Goal: Check status: Check status

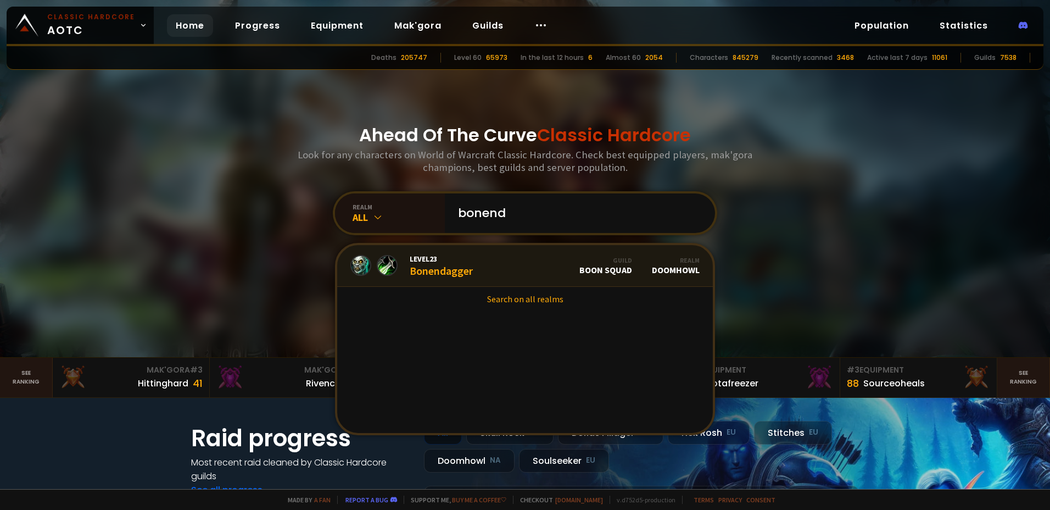
type input "bonend"
click at [434, 265] on div "Level 23 Bonendagger" at bounding box center [441, 266] width 63 height 24
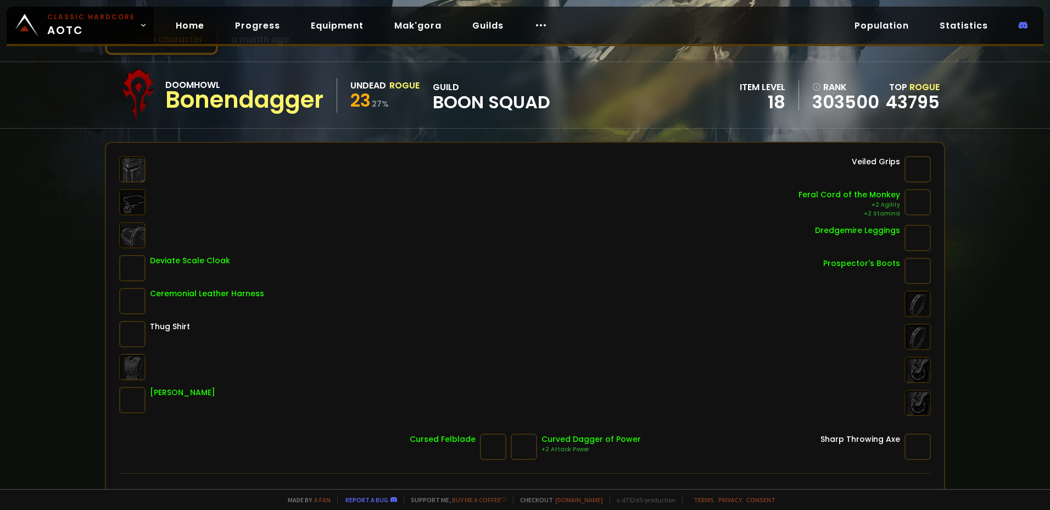
scroll to position [34, 0]
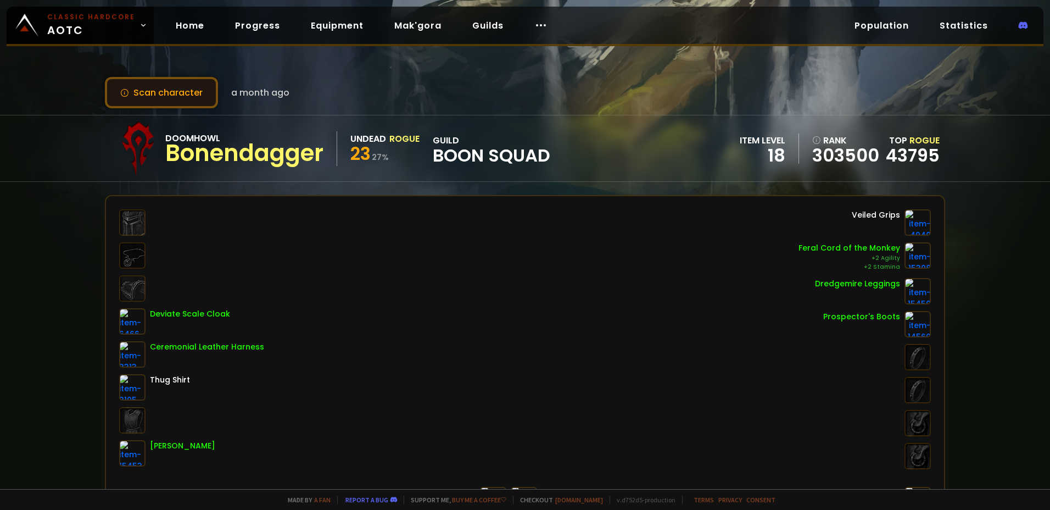
click at [155, 89] on button "Scan character" at bounding box center [161, 92] width 113 height 31
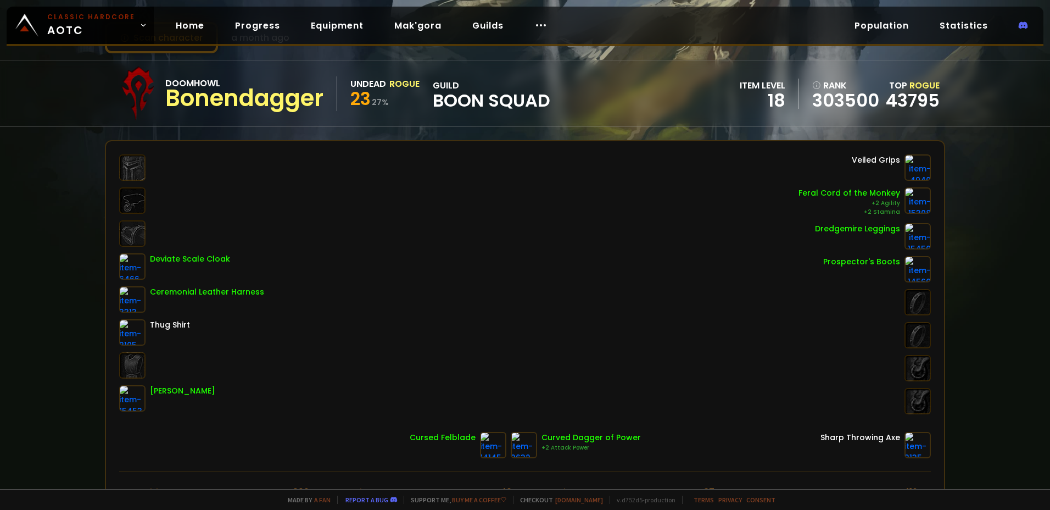
scroll to position [55, 0]
